Goal: Find specific page/section: Find specific page/section

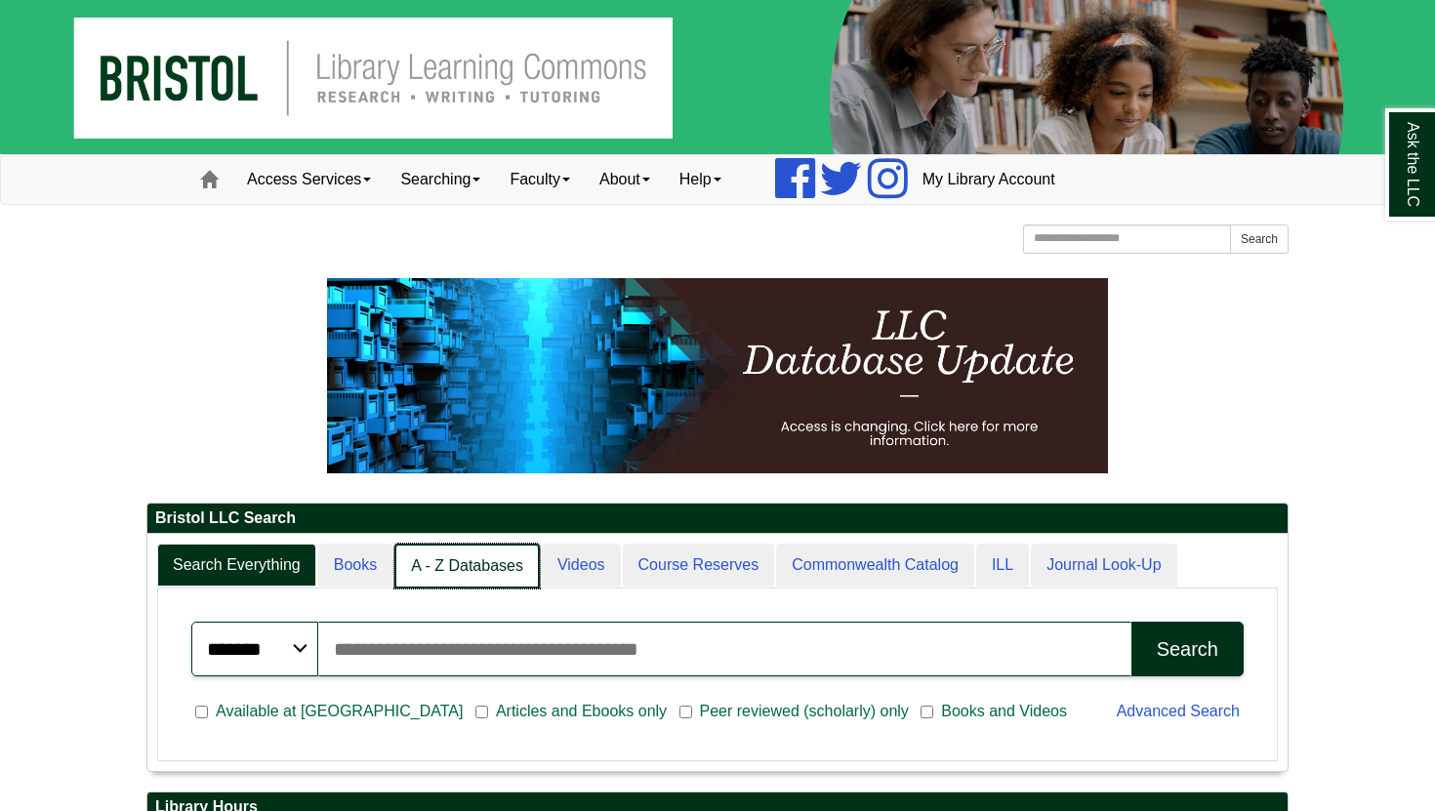
scroll to position [10, 10]
click at [429, 579] on link "A - Z Databases" at bounding box center [466, 567] width 145 height 46
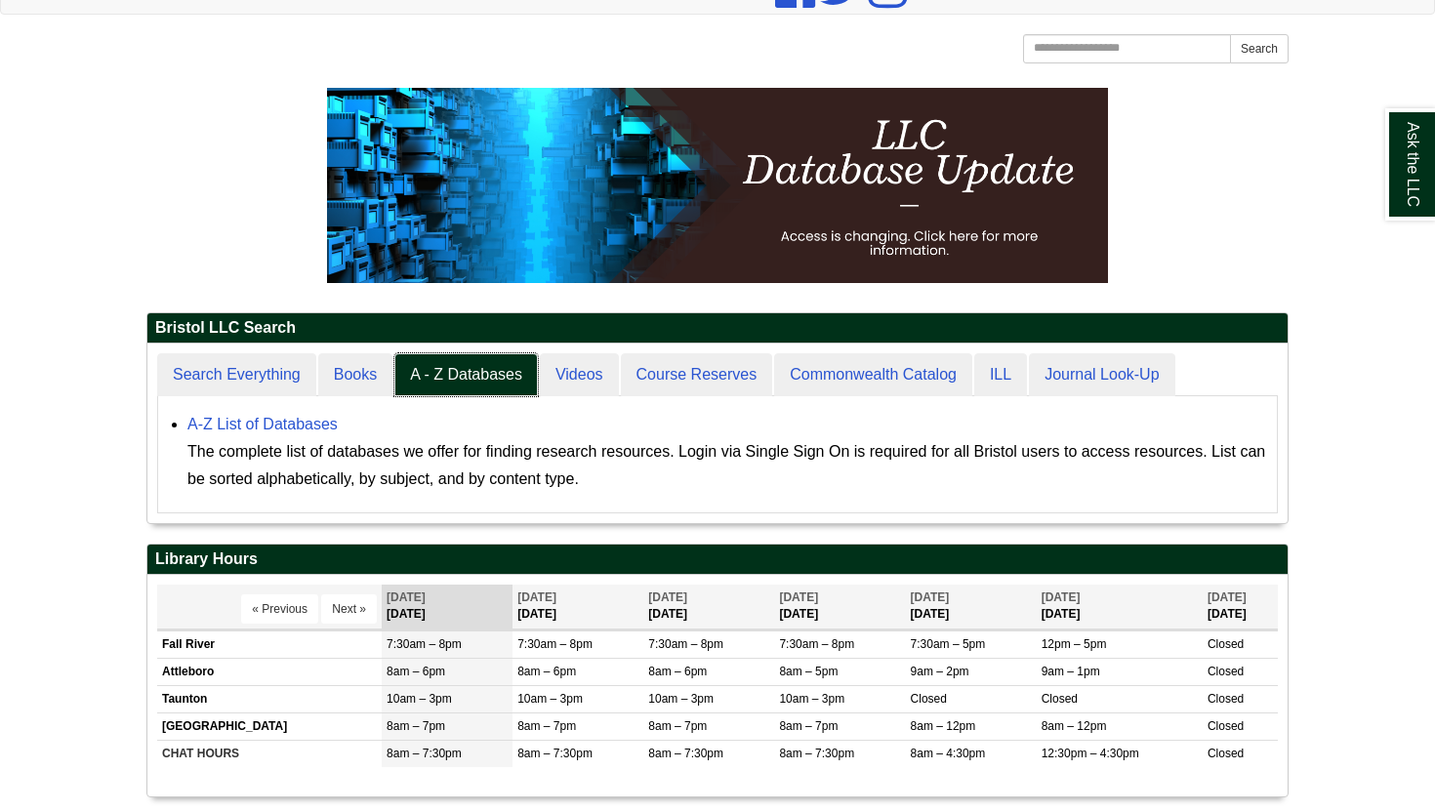
scroll to position [199, 0]
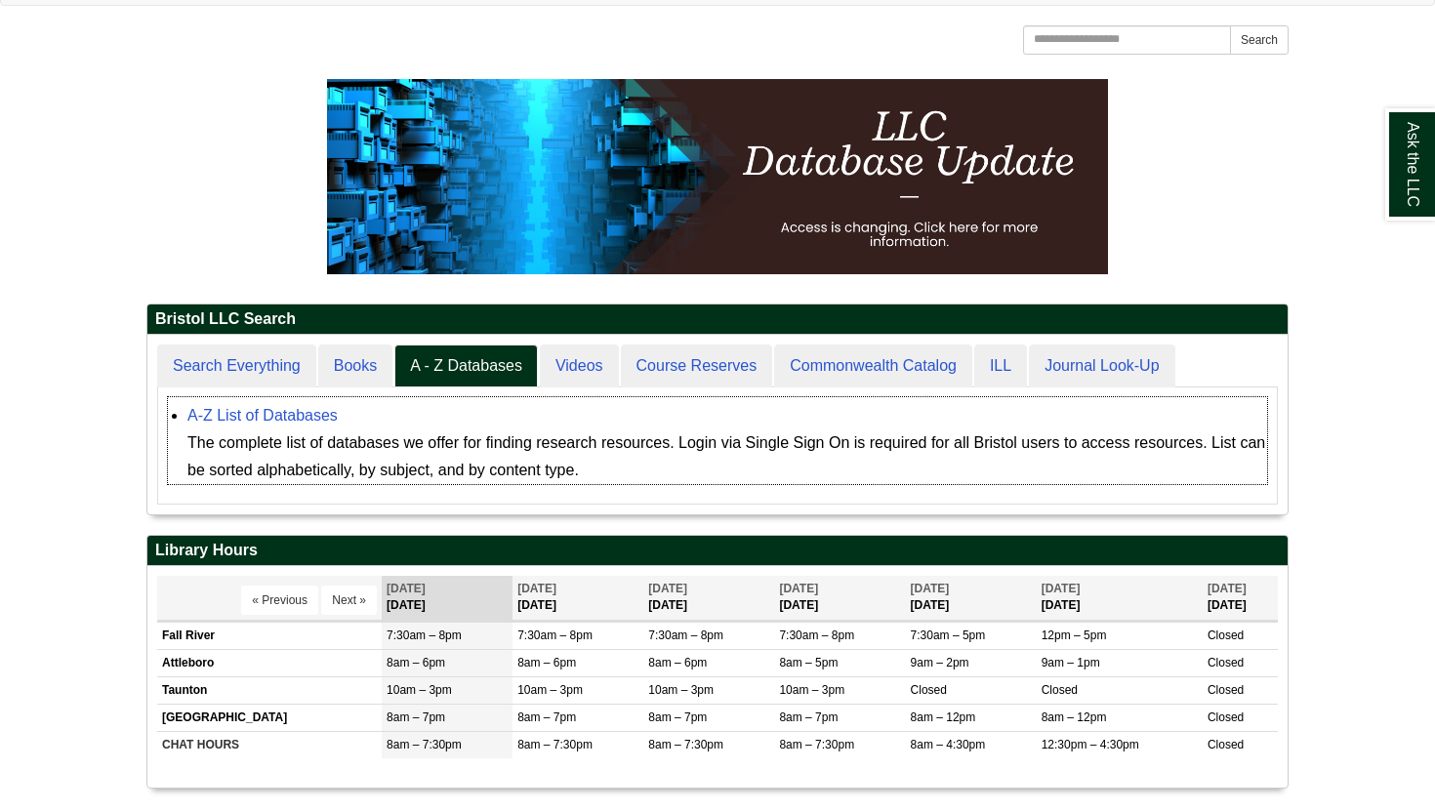
click at [265, 426] on div "A-Z List of Databases The complete list of databases we offer for finding resea…" at bounding box center [727, 443] width 1080 height 82
click at [264, 419] on link "A-Z List of Databases" at bounding box center [262, 415] width 150 height 17
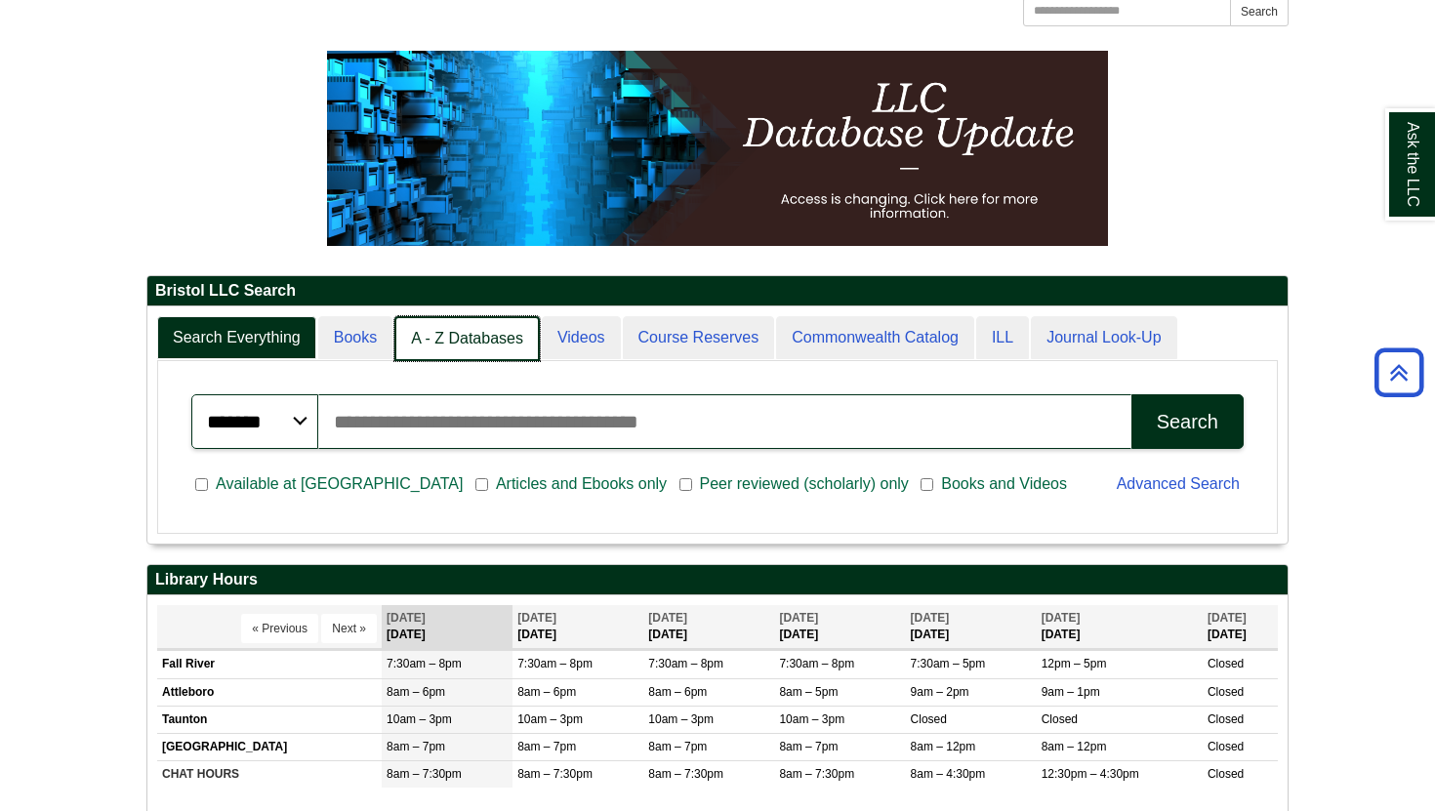
scroll to position [10, 10]
click at [452, 339] on link "A - Z Databases" at bounding box center [466, 339] width 145 height 46
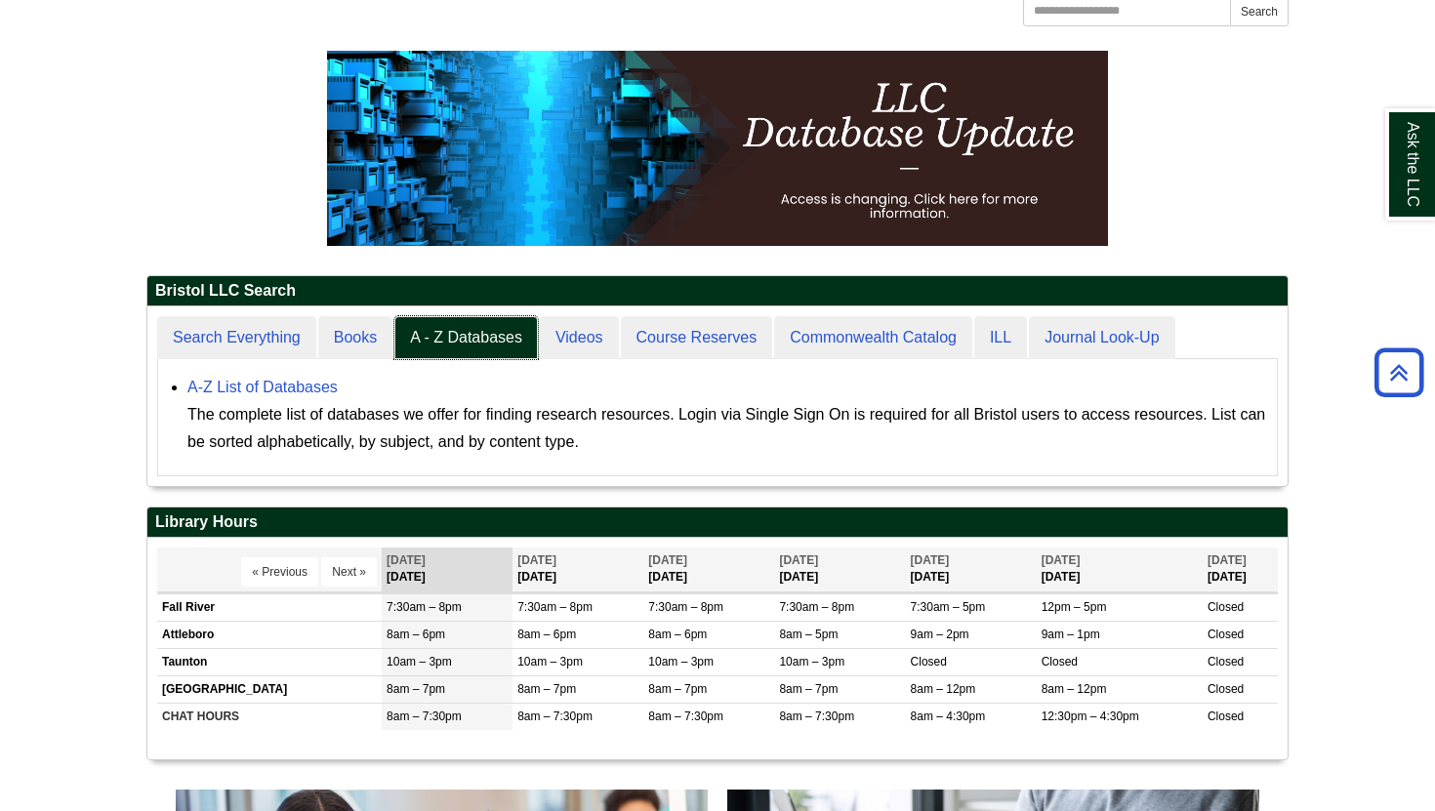
scroll to position [180, 1141]
click at [301, 388] on link "A-Z List of Databases" at bounding box center [262, 387] width 150 height 17
